Goal: Check status: Check status

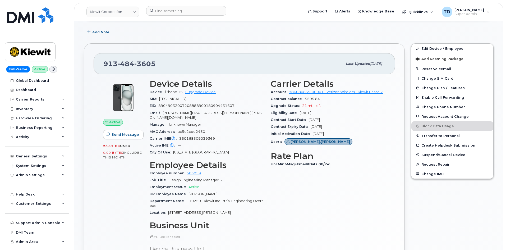
scroll to position [108, 0]
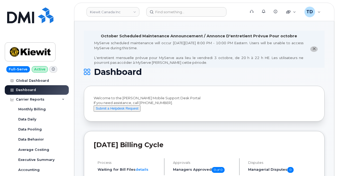
scroll to position [79, 0]
